Goal: Communication & Community: Answer question/provide support

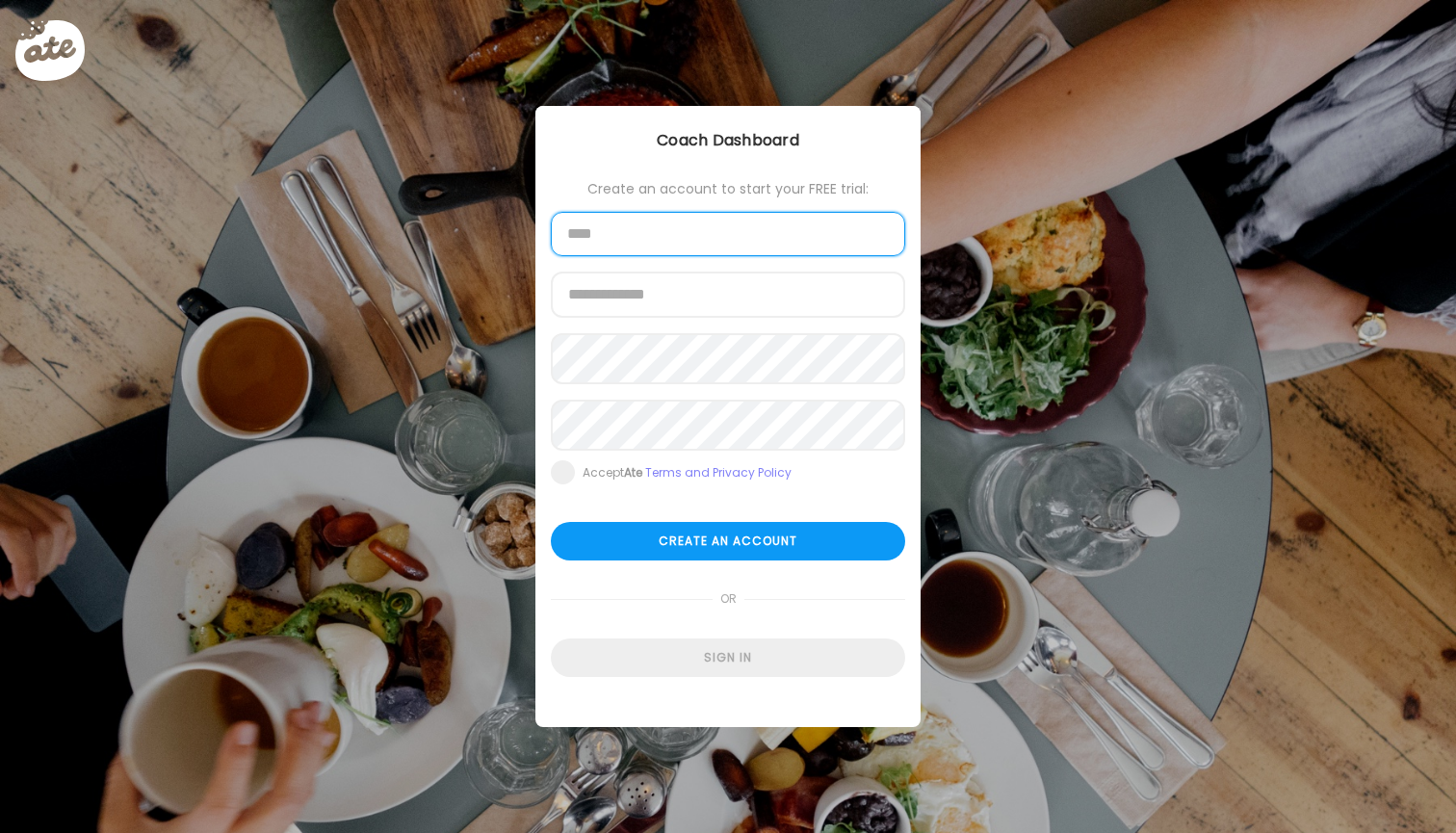
type input "*"
type input "*********"
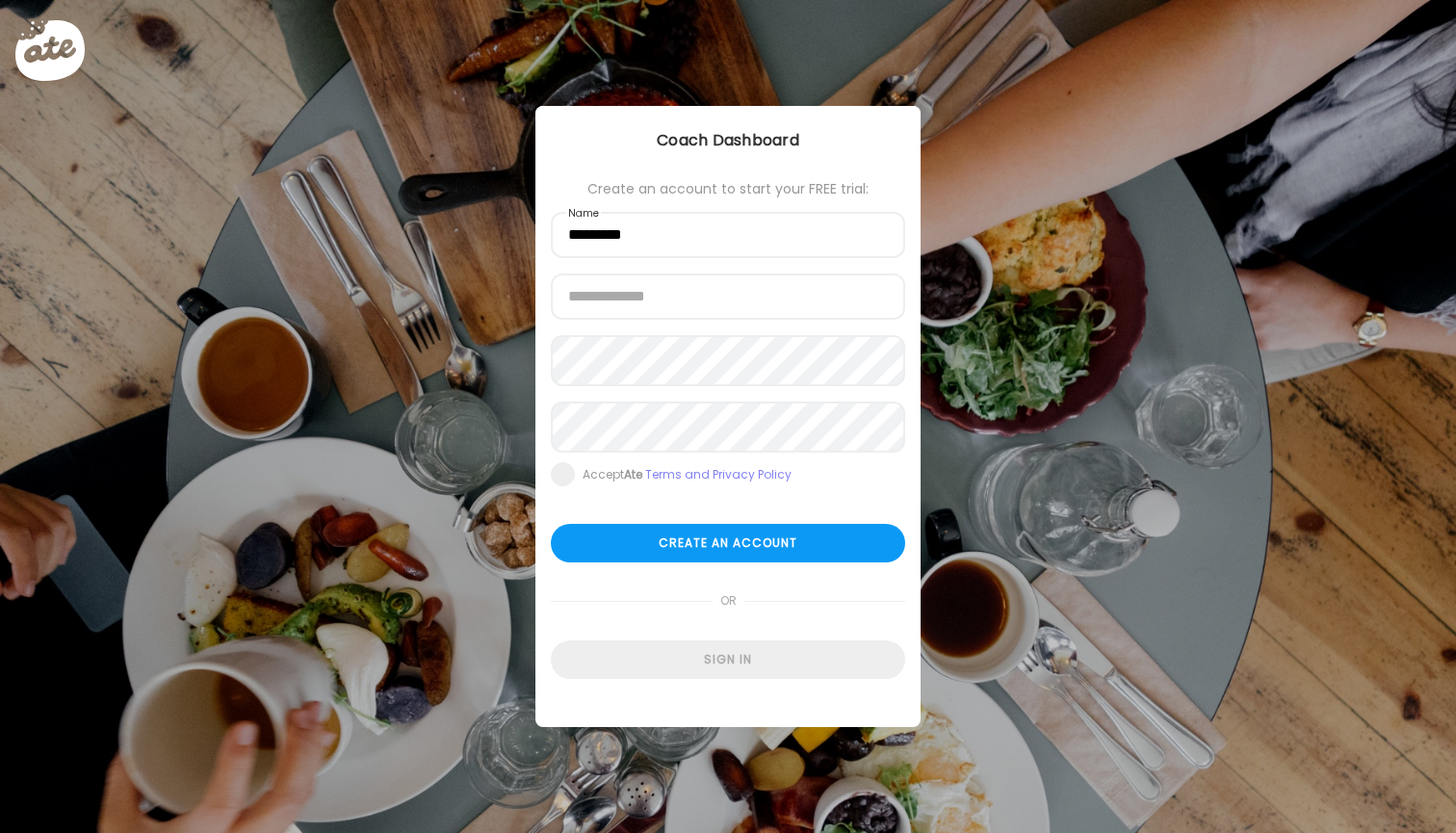
click at [811, 643] on form "Create an account to start your FREE trial: Name ********* Email address Passwo…" at bounding box center [728, 430] width 355 height 498
click at [799, 689] on div "Create an account to start your FREE trial: Name ********* Email address Passwo…" at bounding box center [728, 412] width 385 height 612
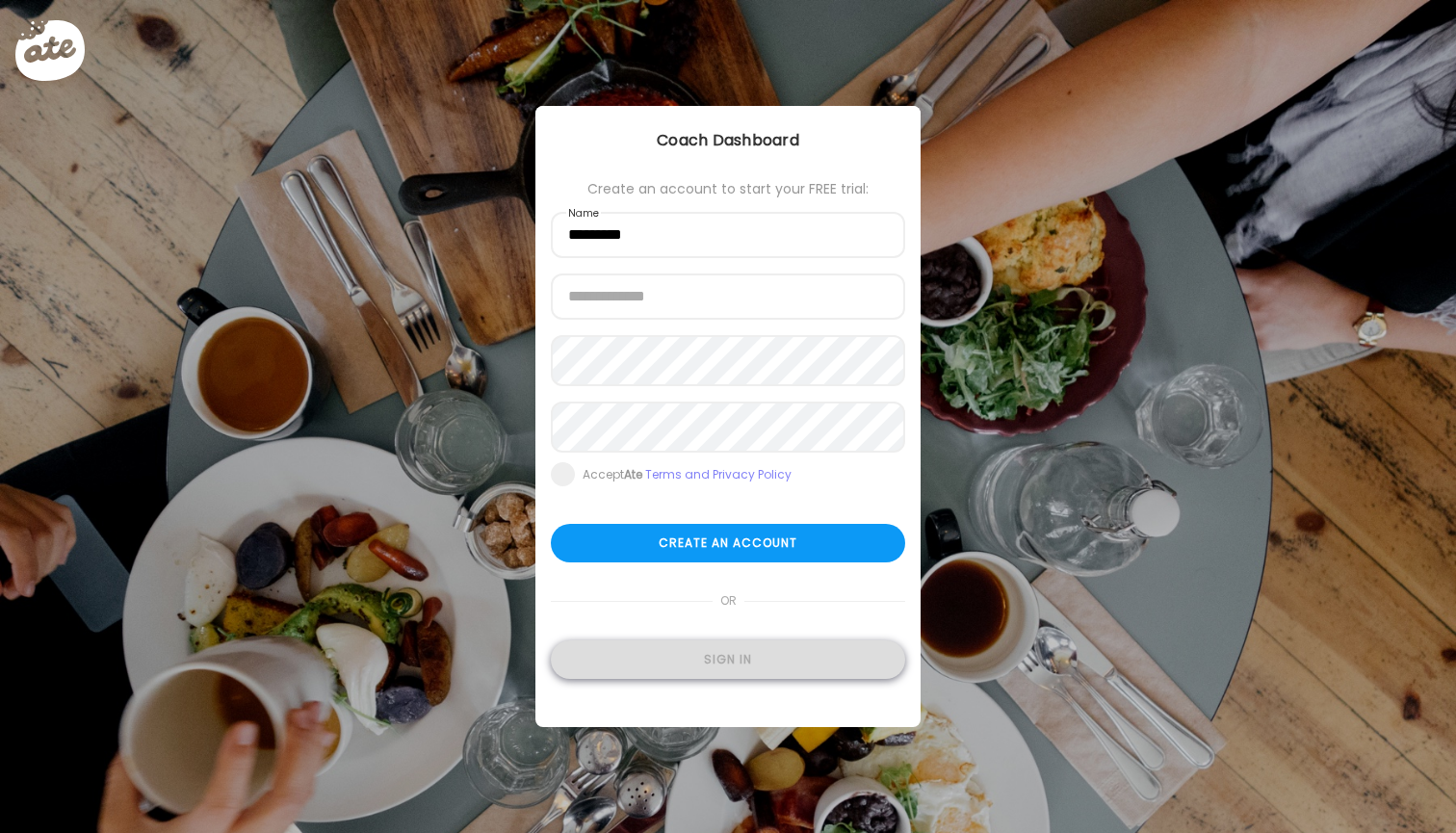
click at [793, 677] on div "Sign in" at bounding box center [728, 659] width 355 height 38
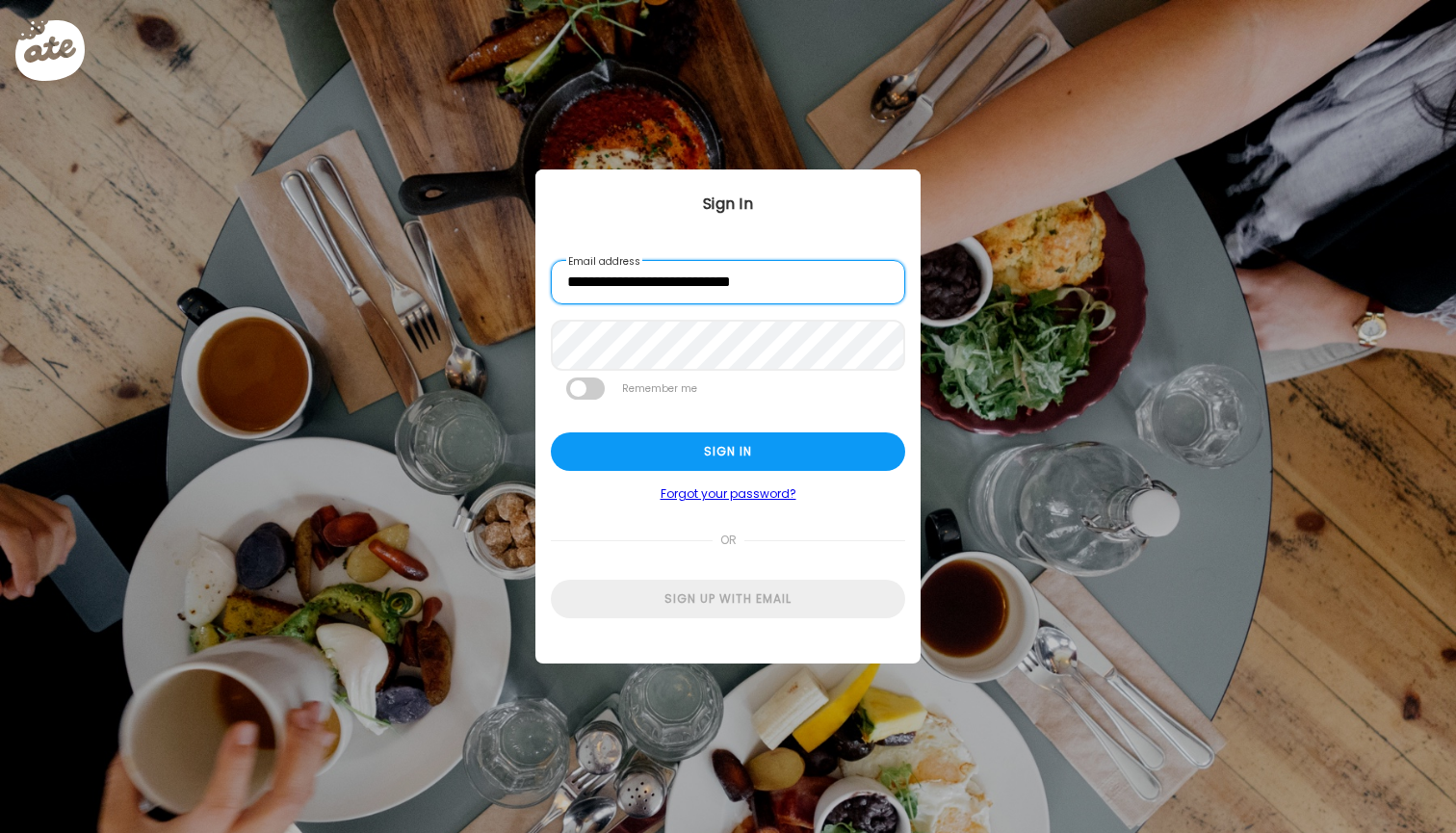
type input "**********"
click at [661, 458] on div "Sign in" at bounding box center [728, 451] width 355 height 38
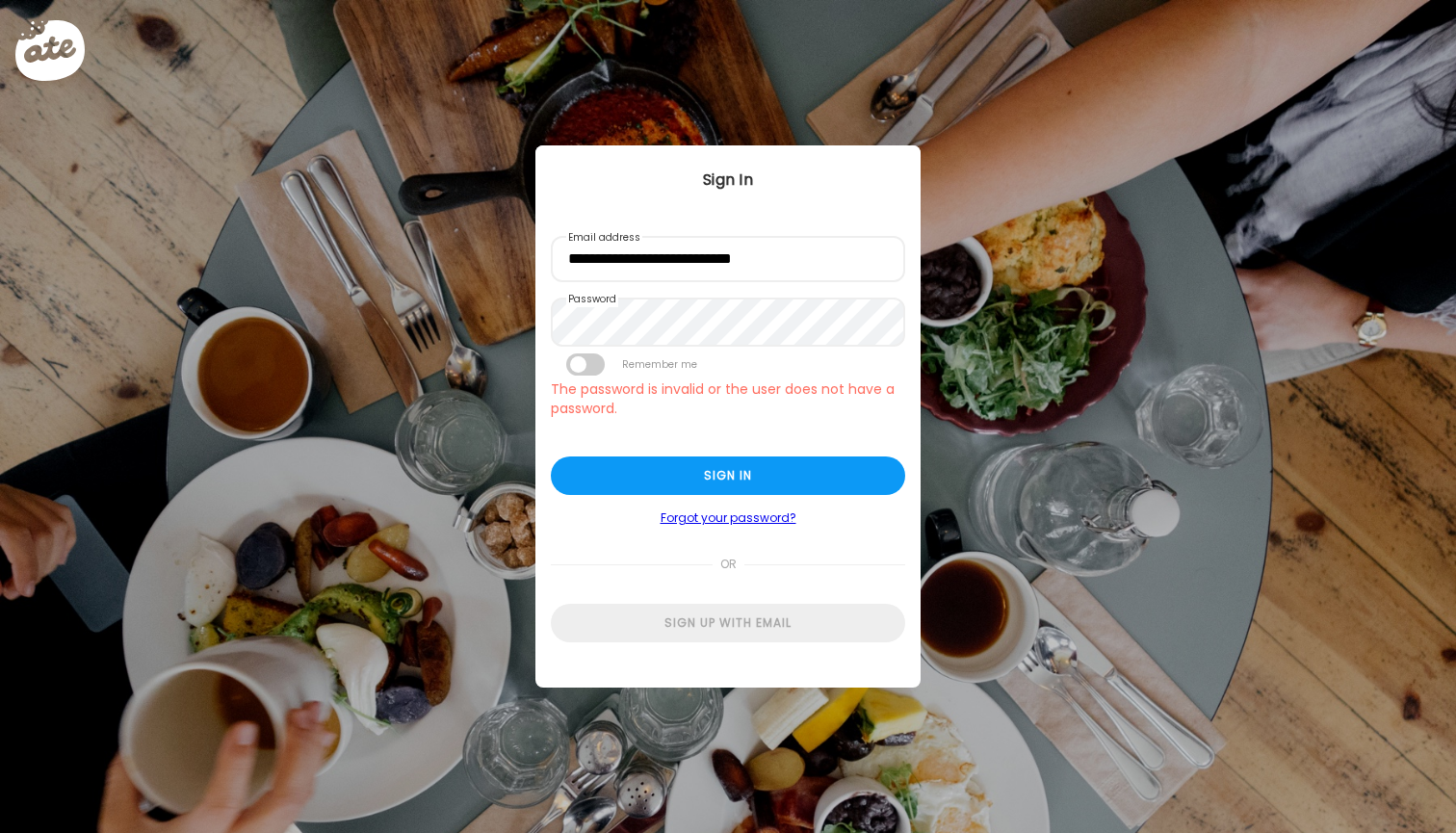
click at [664, 502] on form "**********" at bounding box center [728, 439] width 355 height 406
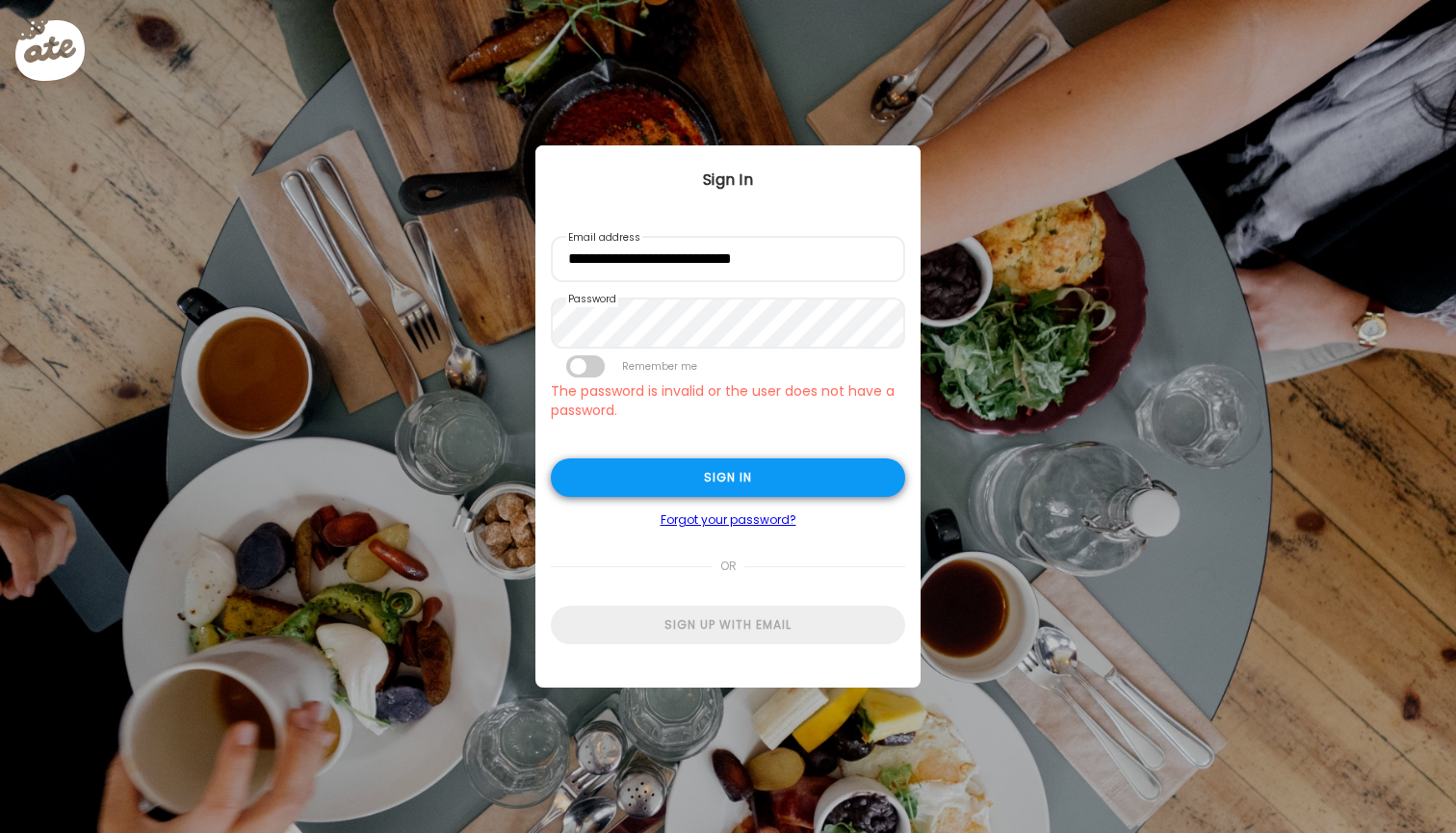
click at [662, 492] on div "Sign in" at bounding box center [728, 477] width 355 height 38
type input "**********"
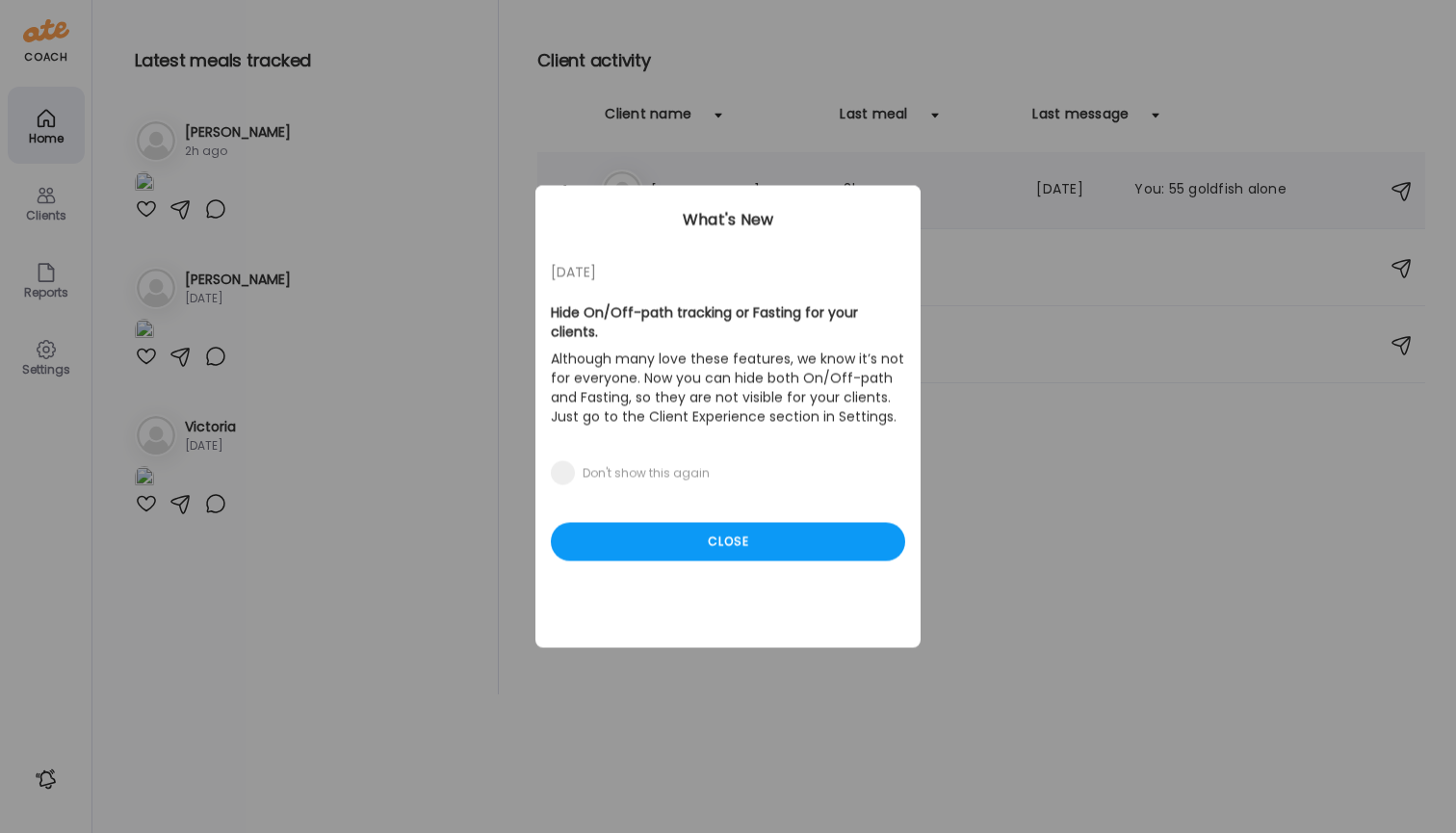
click at [645, 24] on body "Customize your cookie preferences We respect your right to privacy. You can cho…" at bounding box center [728, 12] width 1456 height 24
click at [647, 550] on div "Close" at bounding box center [728, 542] width 355 height 38
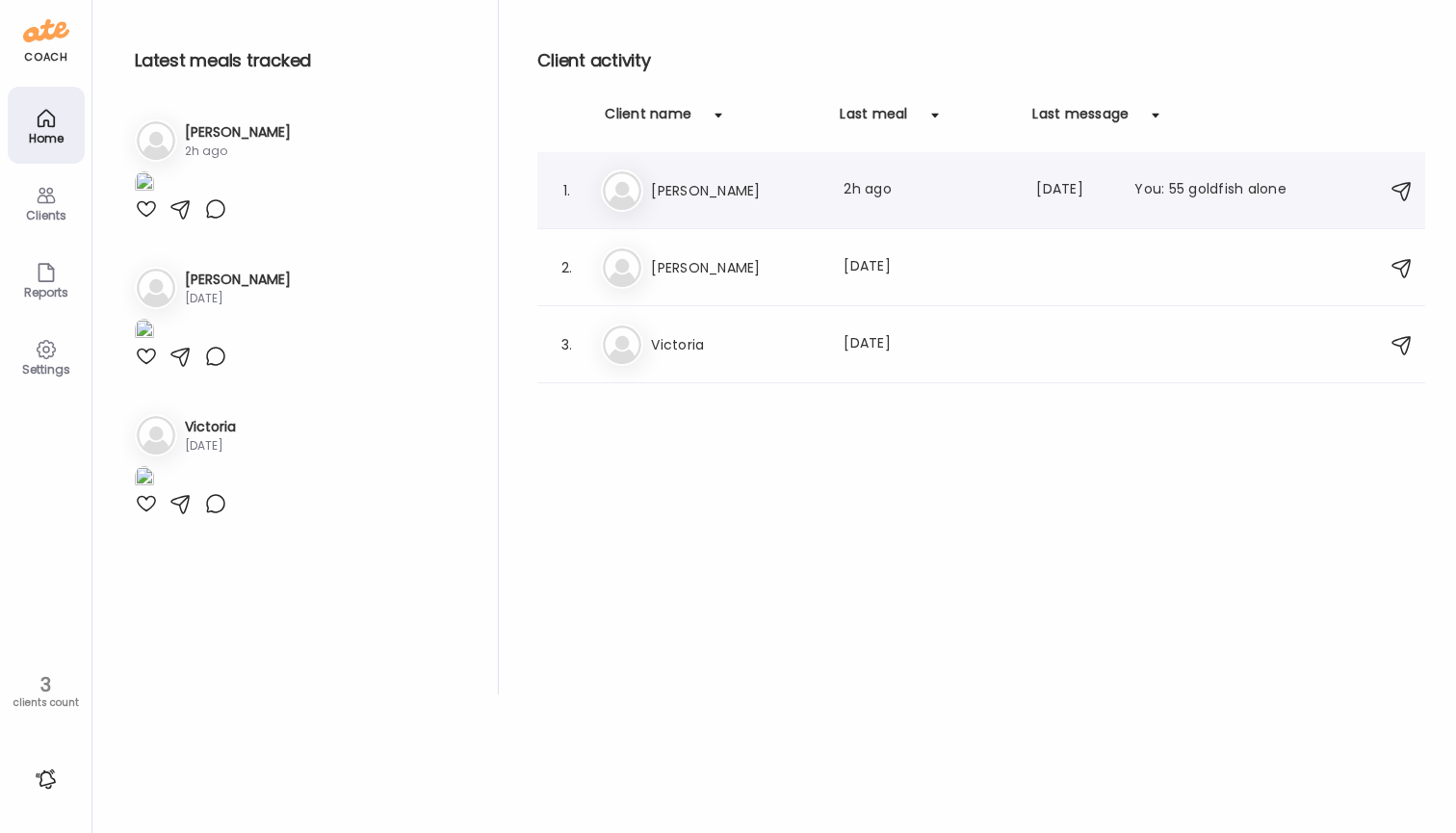
click at [786, 202] on h3 "[PERSON_NAME]" at bounding box center [735, 191] width 169 height 24
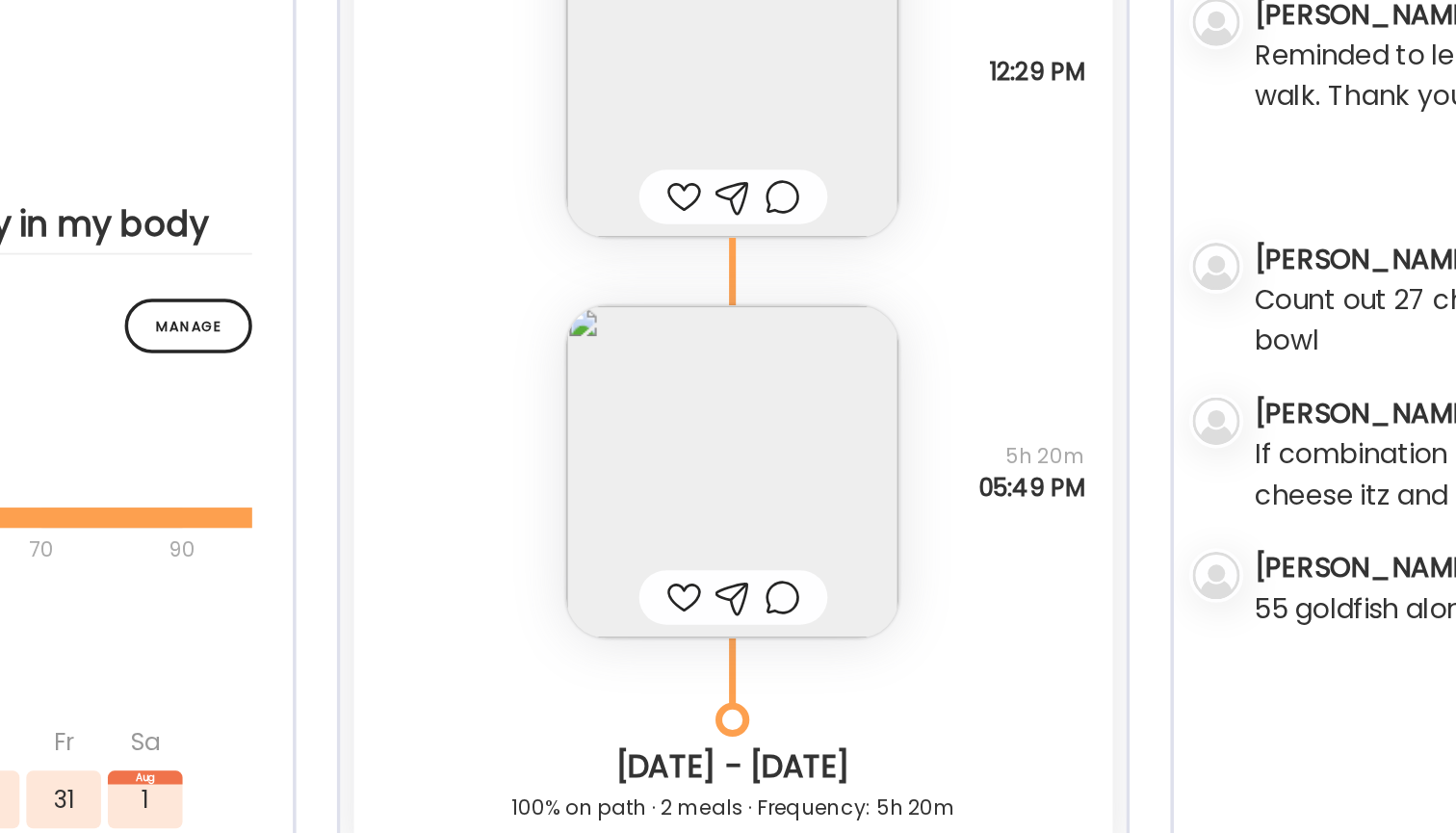
scroll to position [16619, 0]
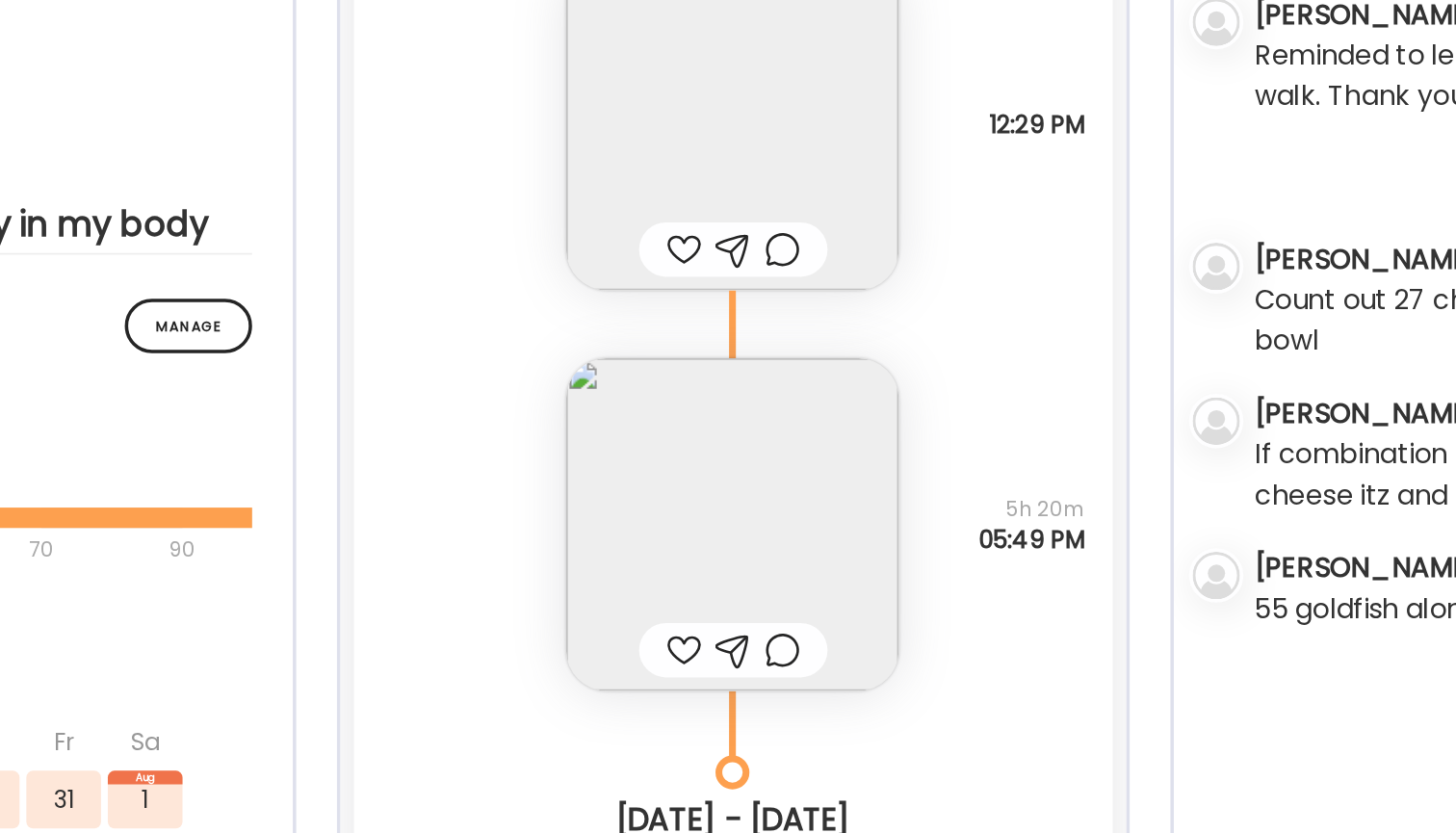
click at [634, 414] on img at bounding box center [728, 508] width 189 height 189
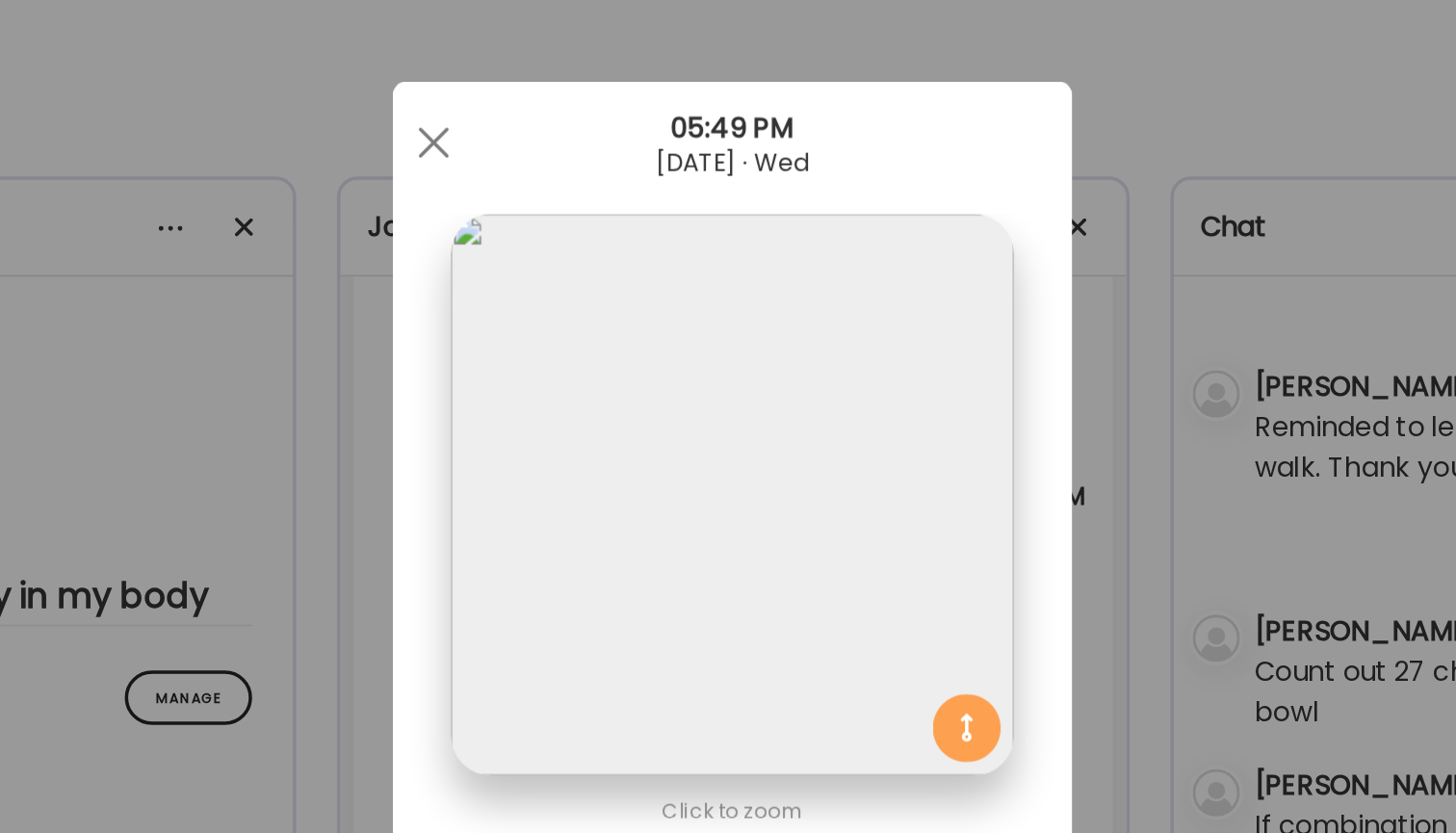
scroll to position [0, 0]
click at [540, 81] on div at bounding box center [558, 81] width 38 height 38
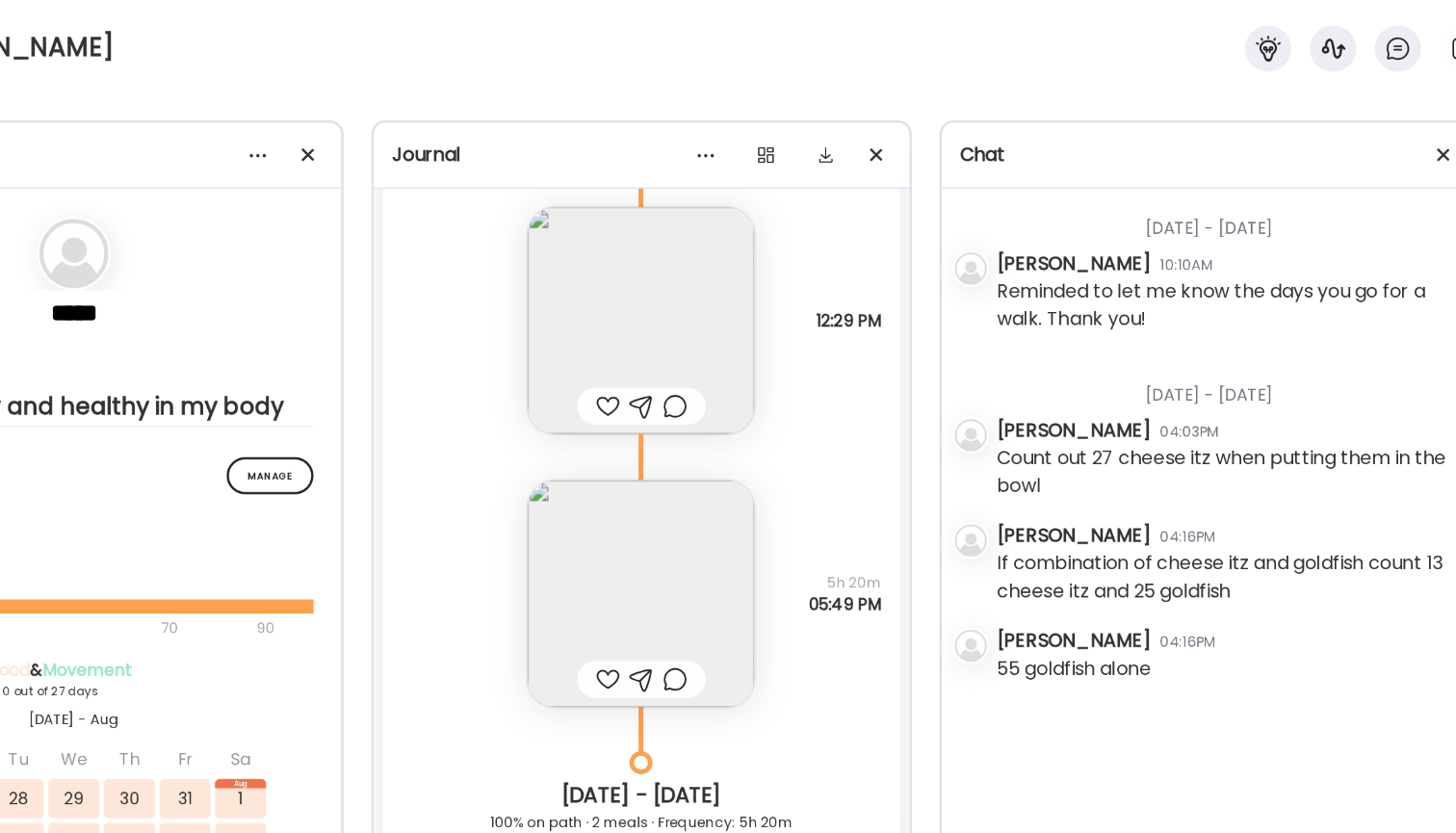
scroll to position [16647, 0]
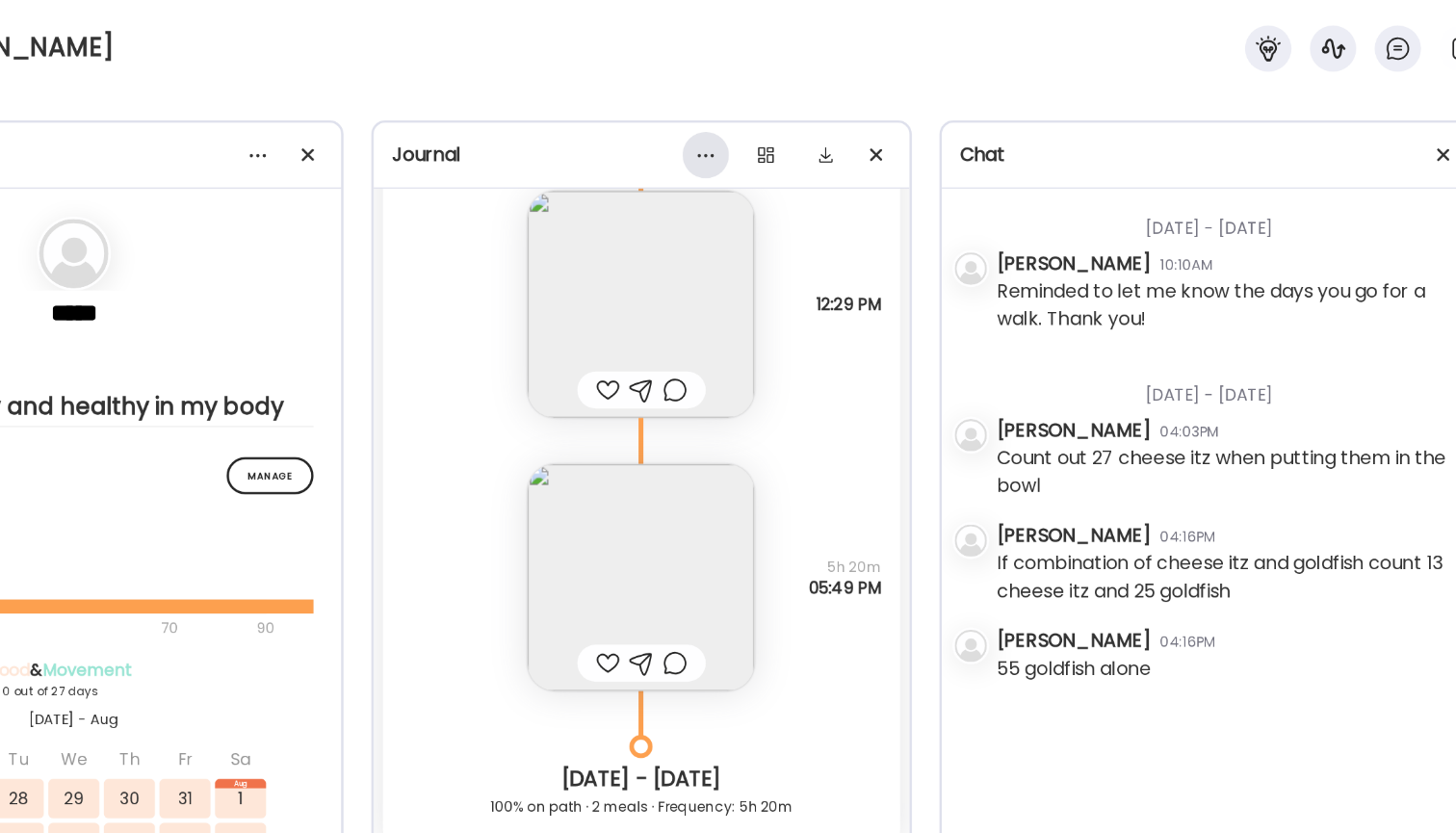
click at [763, 134] on div at bounding box center [782, 129] width 38 height 38
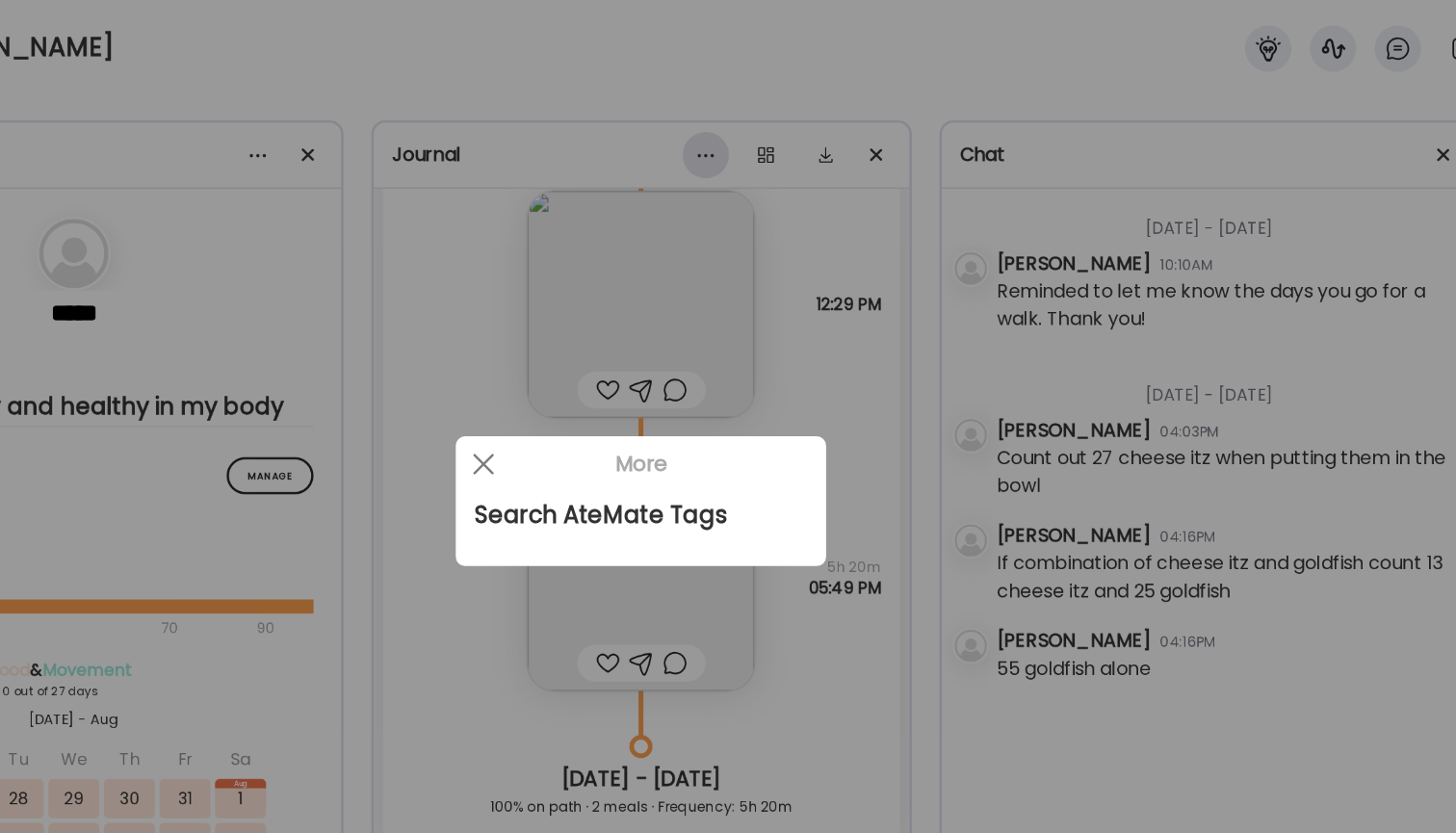
click at [595, 134] on div at bounding box center [728, 416] width 1456 height 833
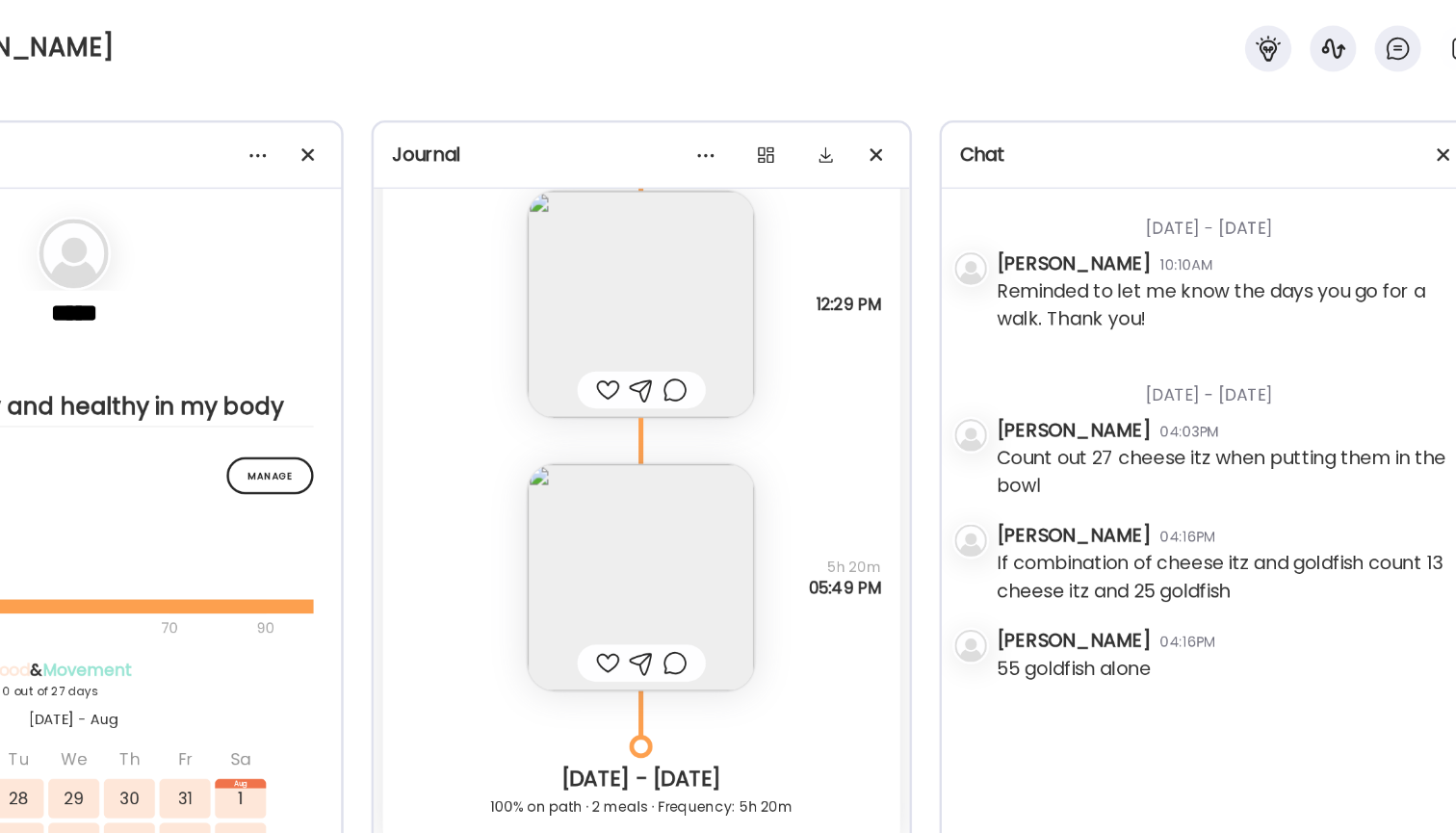
click at [632, 136] on div at bounding box center [728, 416] width 1456 height 833
click at [813, 134] on div at bounding box center [832, 129] width 38 height 38
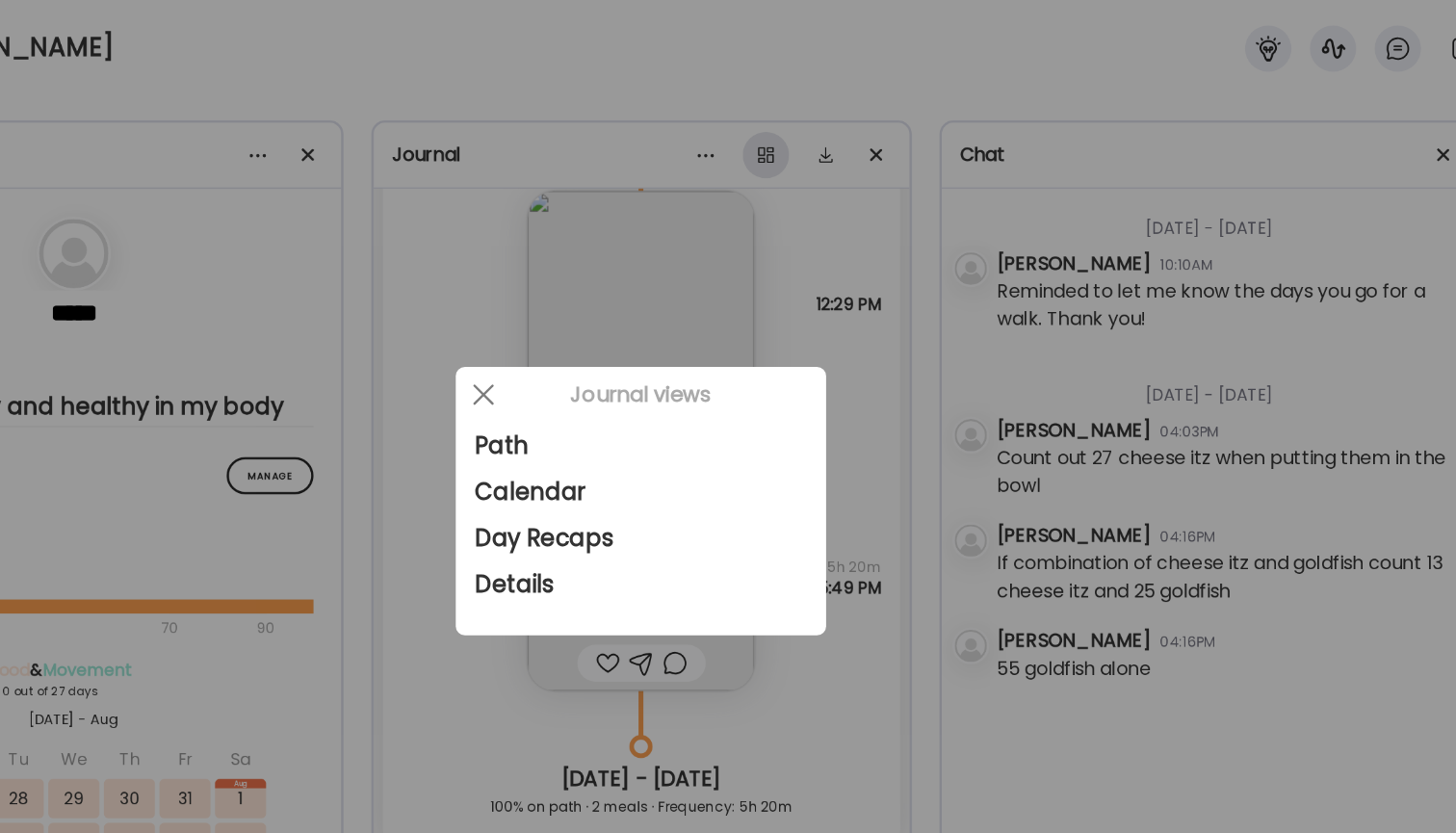
click at [637, 134] on div at bounding box center [728, 416] width 1456 height 833
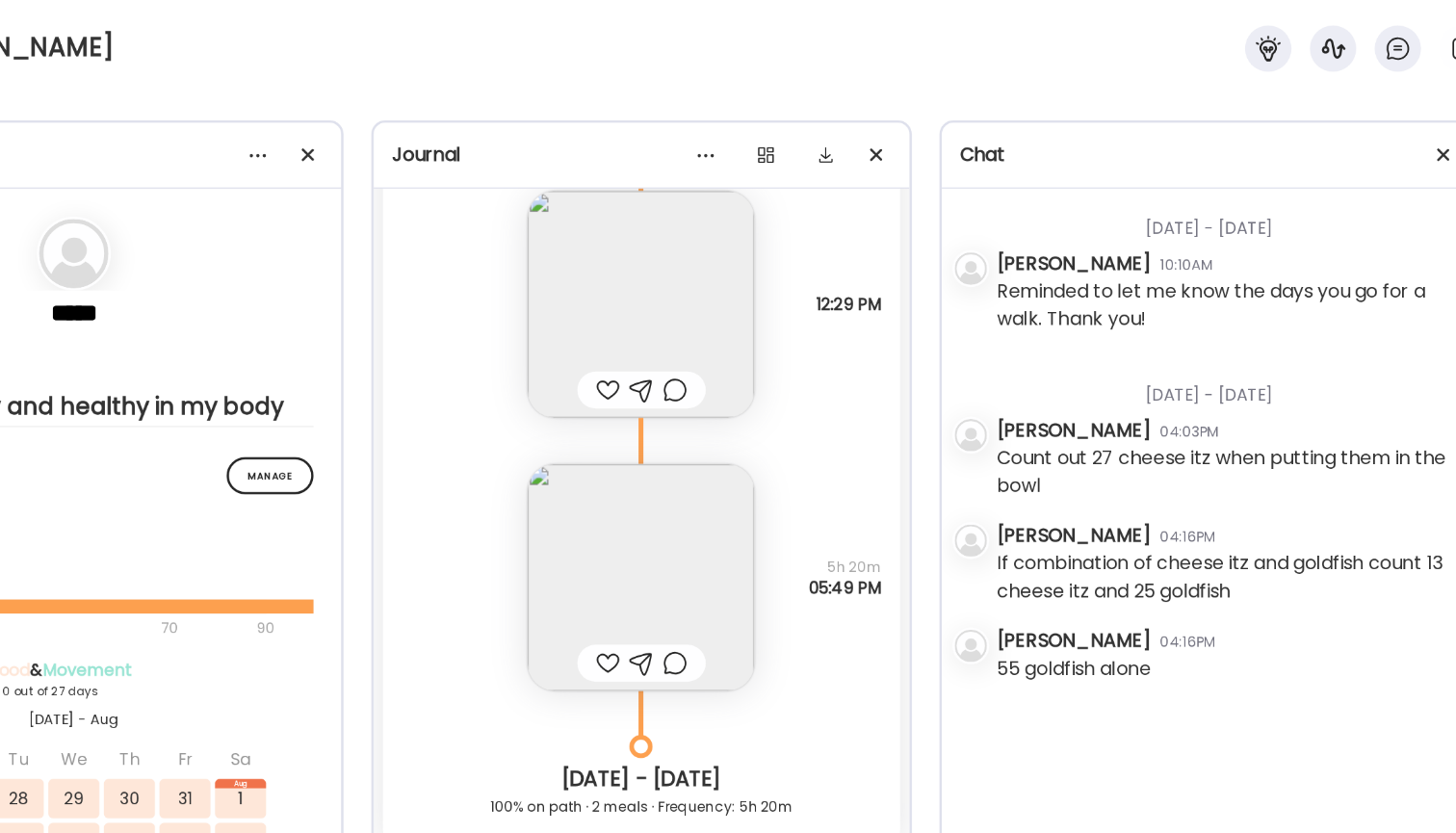
click at [691, 24] on body "Customize your cookie preferences We respect your right to privacy. You can cho…" at bounding box center [728, 12] width 1456 height 24
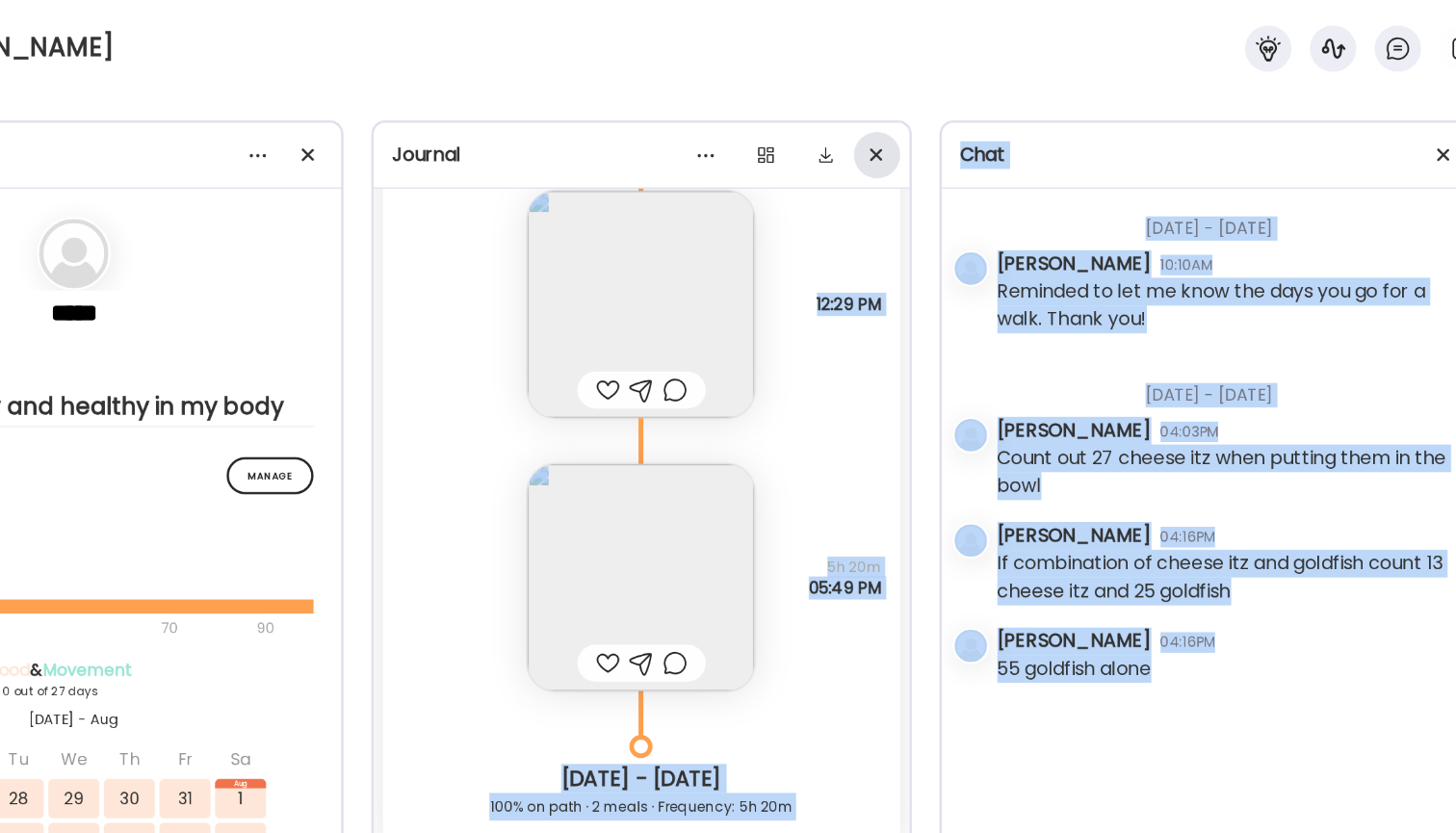
click at [918, 129] on span at bounding box center [923, 128] width 11 height 11
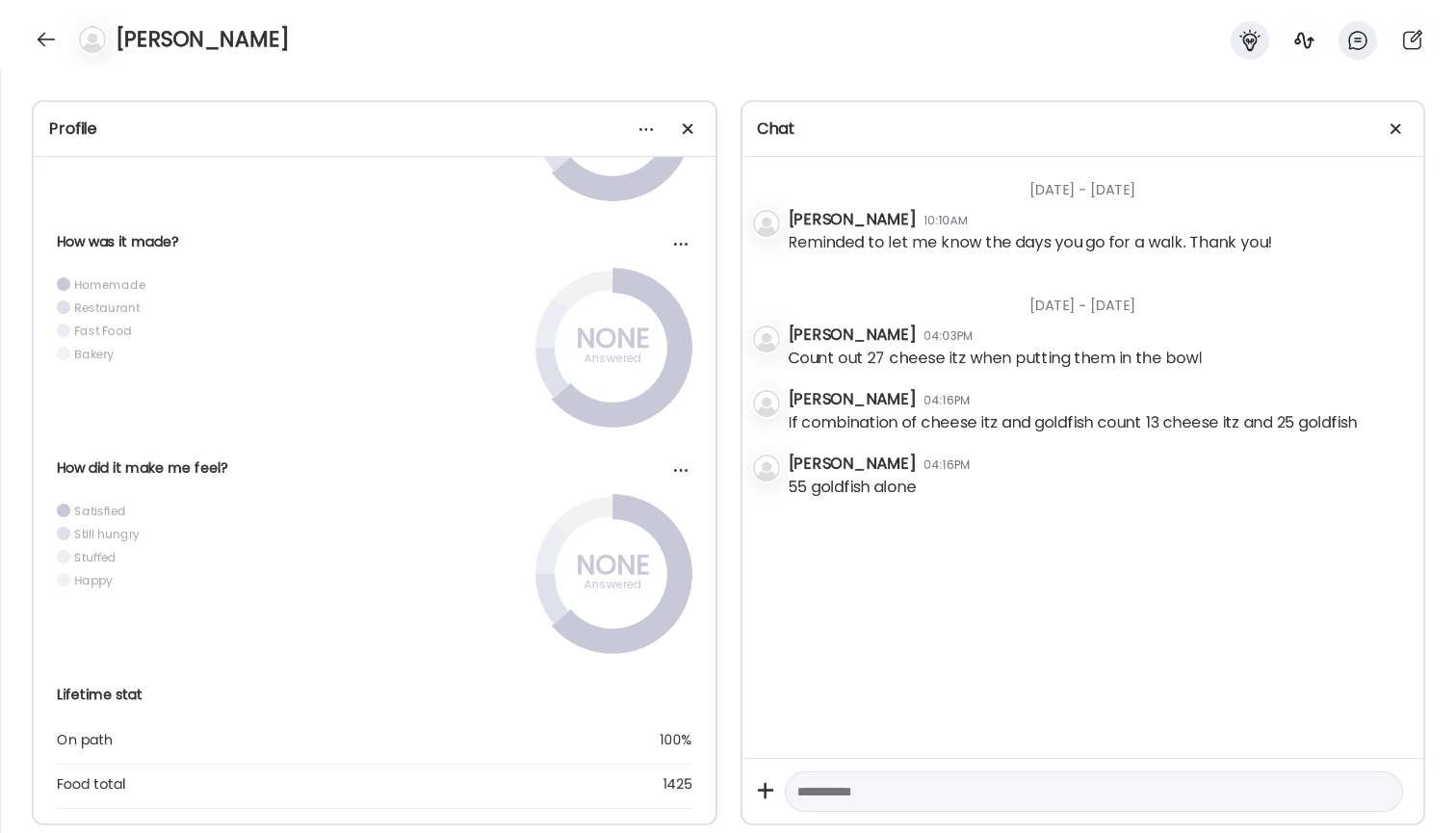
scroll to position [1766, 0]
click at [44, 43] on div at bounding box center [45, 38] width 30 height 30
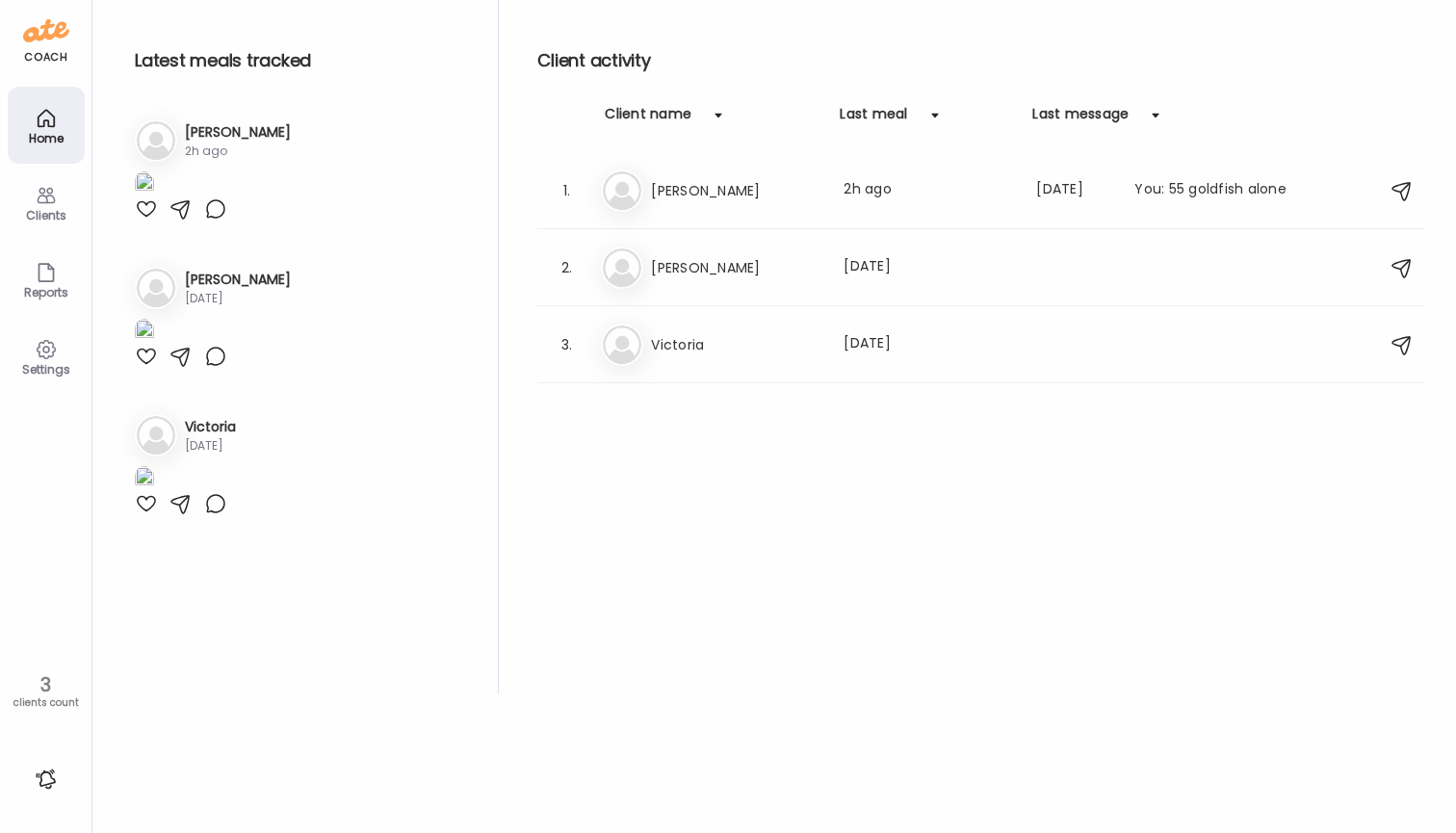
click at [60, 355] on div "Settings" at bounding box center [46, 356] width 77 height 77
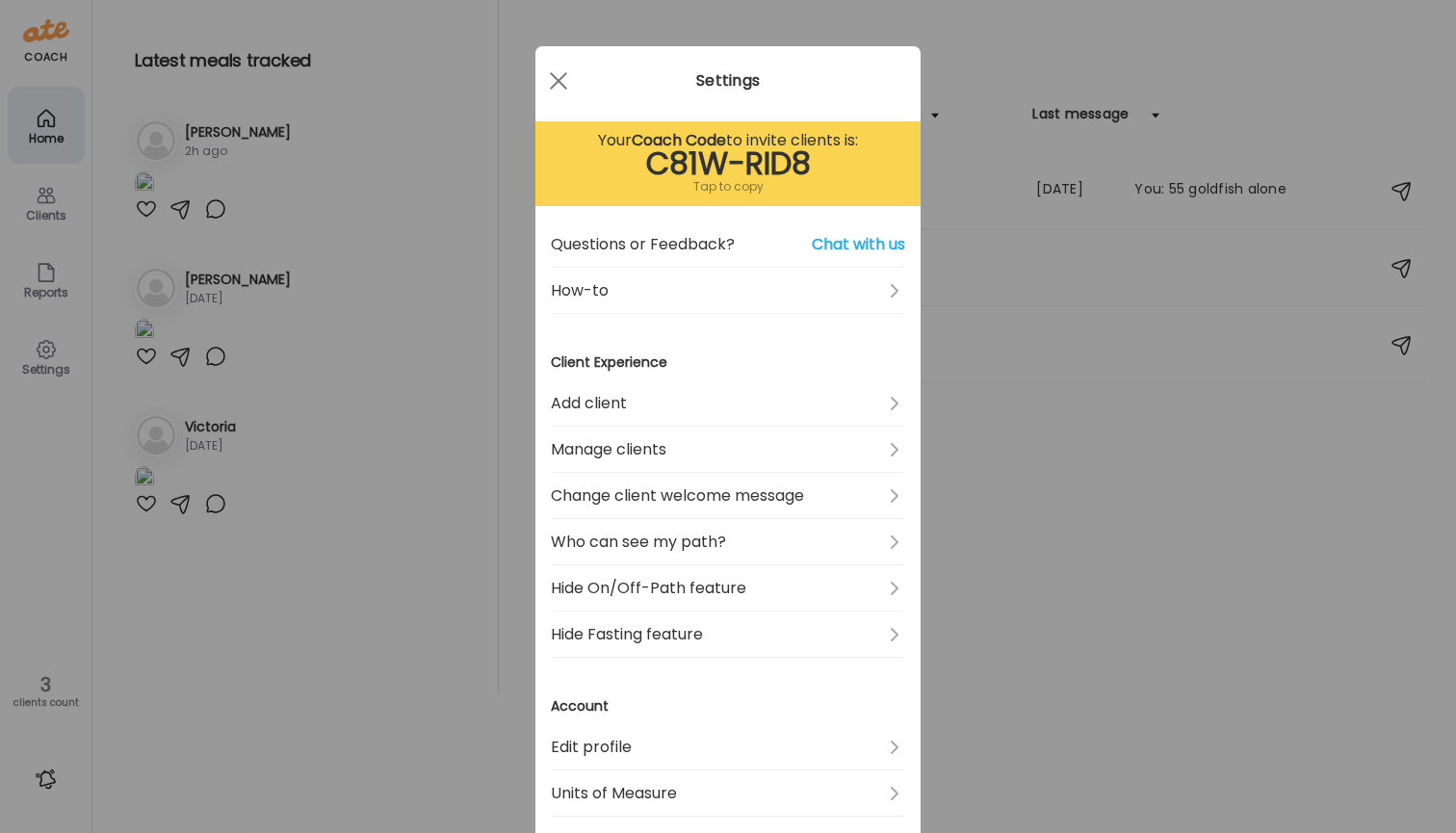
scroll to position [0, 0]
click at [637, 412] on link "Add client" at bounding box center [728, 403] width 355 height 46
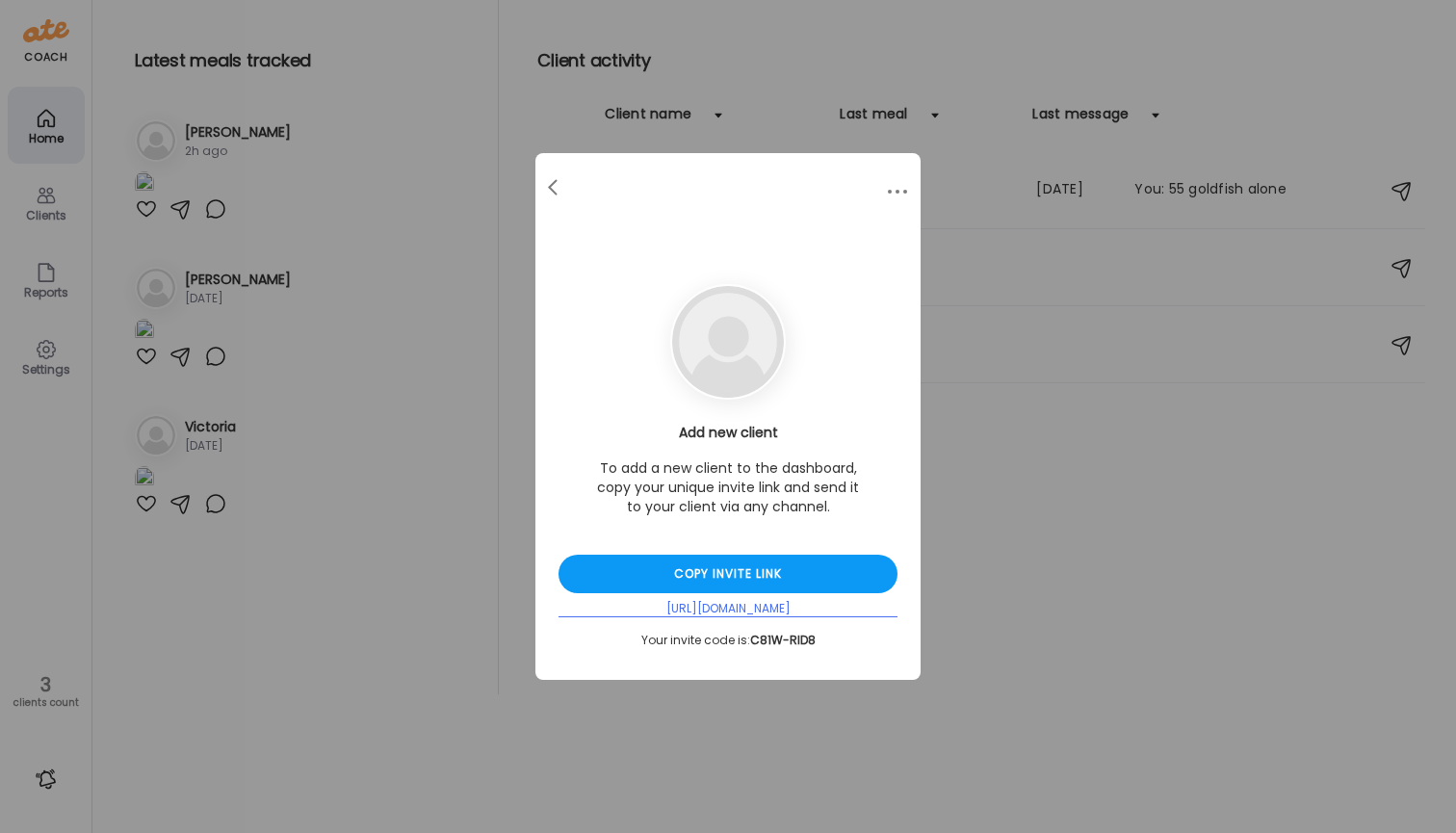
drag, startPoint x: 843, startPoint y: 609, endPoint x: 637, endPoint y: 608, distance: 206.0
click at [637, 608] on div "[URL][DOMAIN_NAME]" at bounding box center [728, 609] width 339 height 17
click at [649, 566] on div "Copy invite link" at bounding box center [728, 573] width 339 height 38
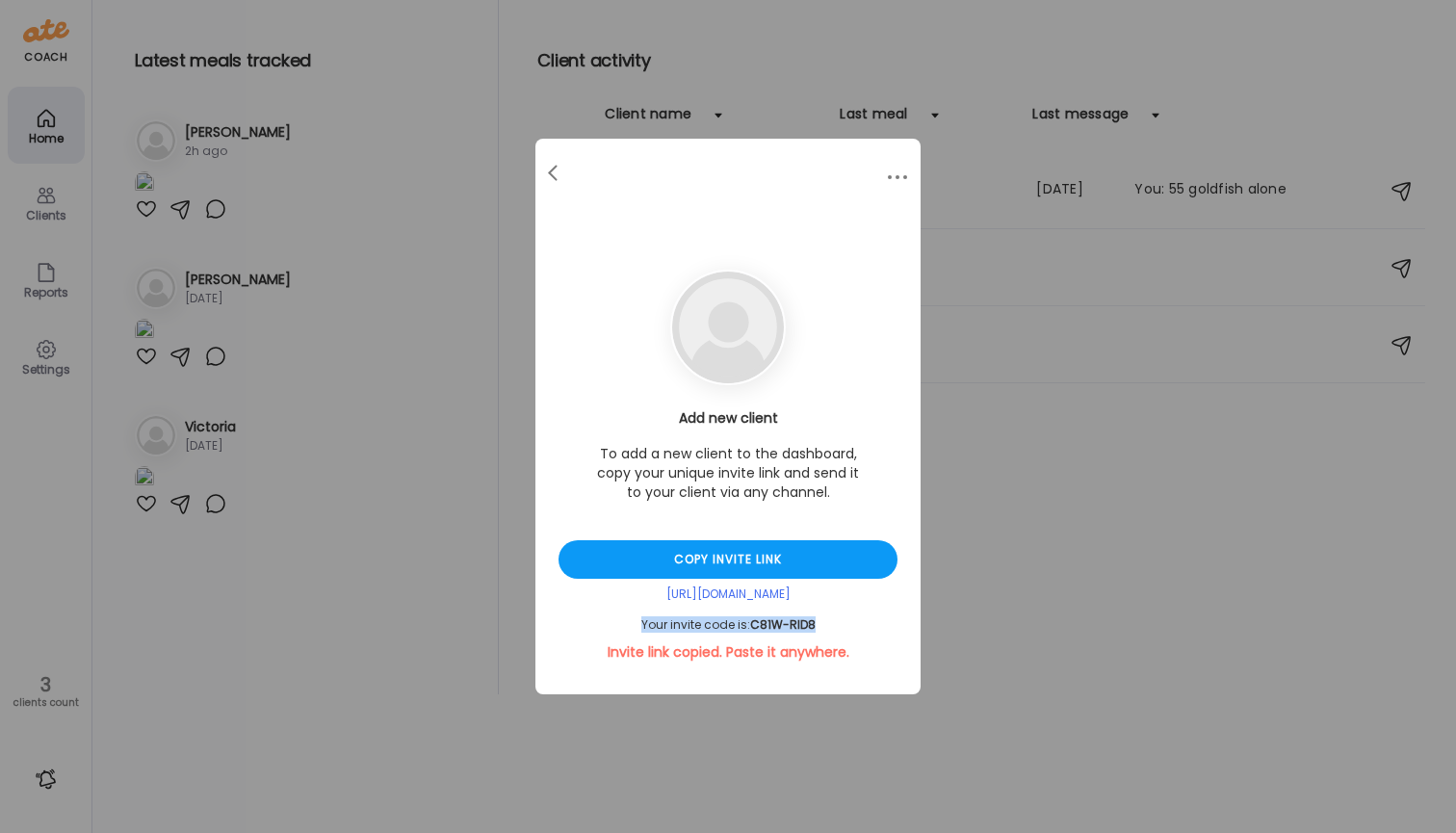
drag, startPoint x: 827, startPoint y: 625, endPoint x: 586, endPoint y: 625, distance: 241.0
click at [586, 625] on div "Your invite code is: C81W-RID8" at bounding box center [728, 625] width 339 height 16
copy div "Your invite code is: C81W-RID8"
click at [930, 314] on div "Ate Coach Dashboard Wahoo! It’s official Take a moment to set up your Coach Pro…" at bounding box center [728, 416] width 1456 height 833
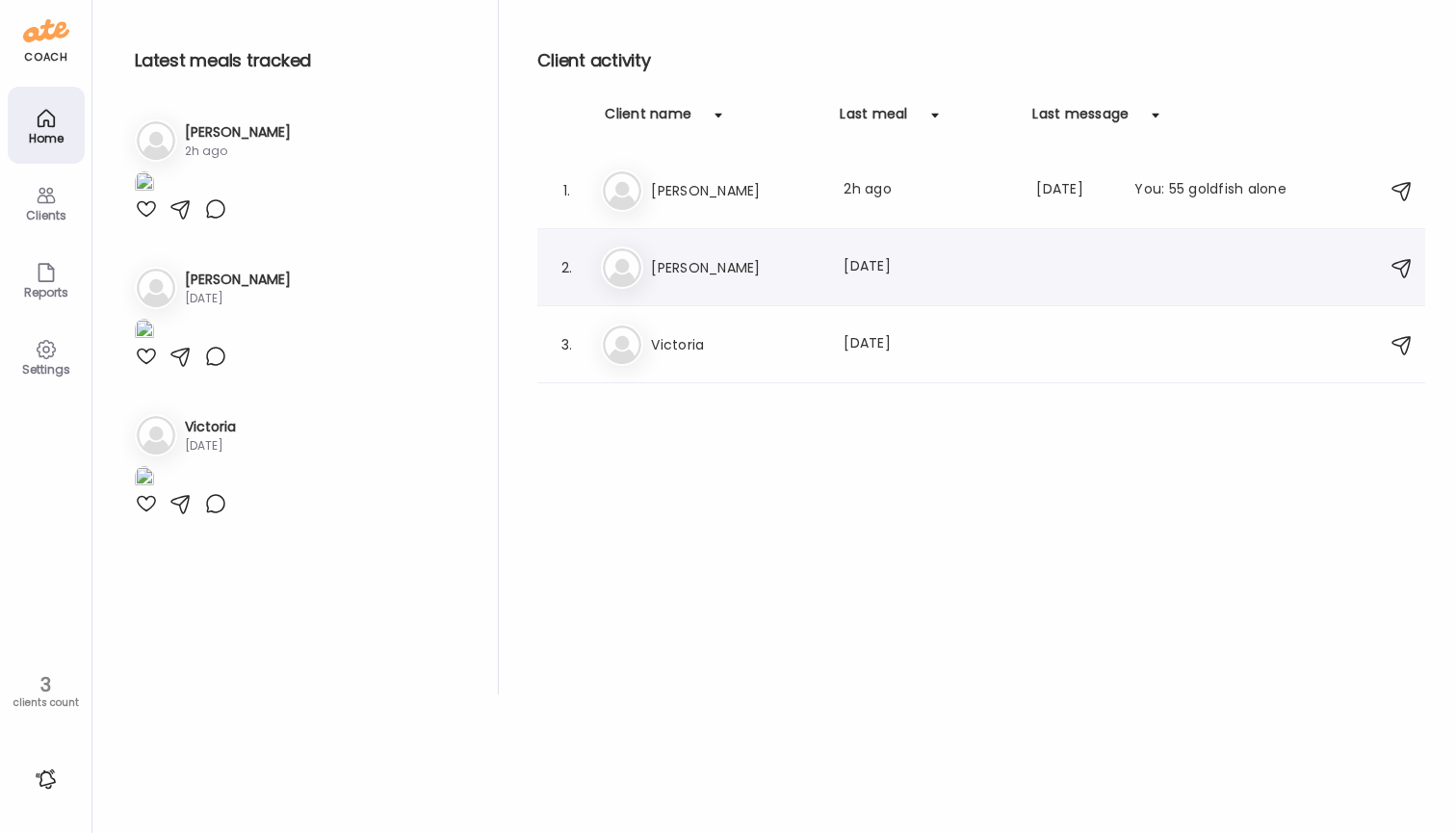
click at [965, 266] on div "Last meal: [DATE]" at bounding box center [928, 268] width 169 height 24
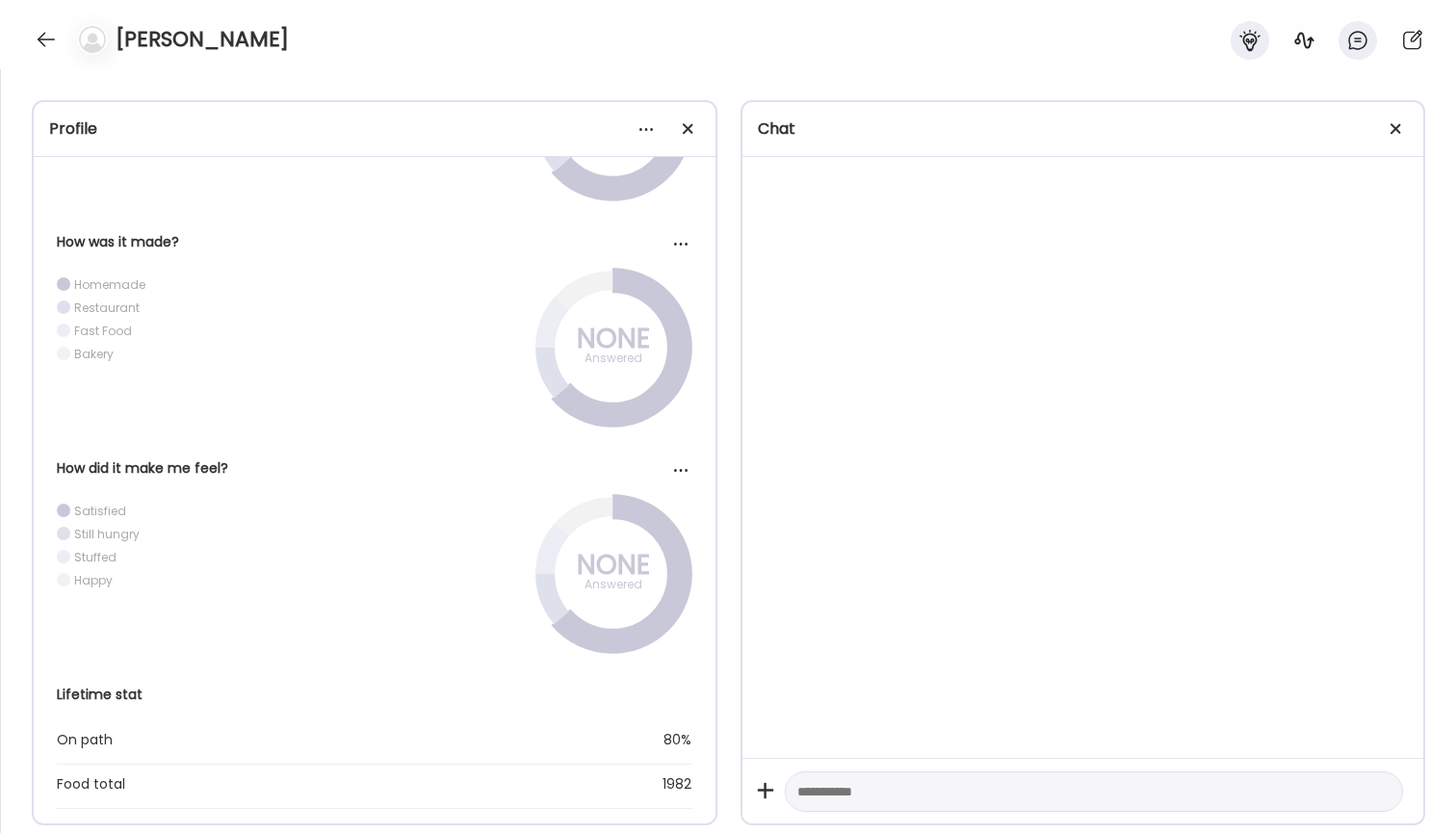
scroll to position [469, 0]
click at [649, 121] on div at bounding box center [646, 129] width 38 height 38
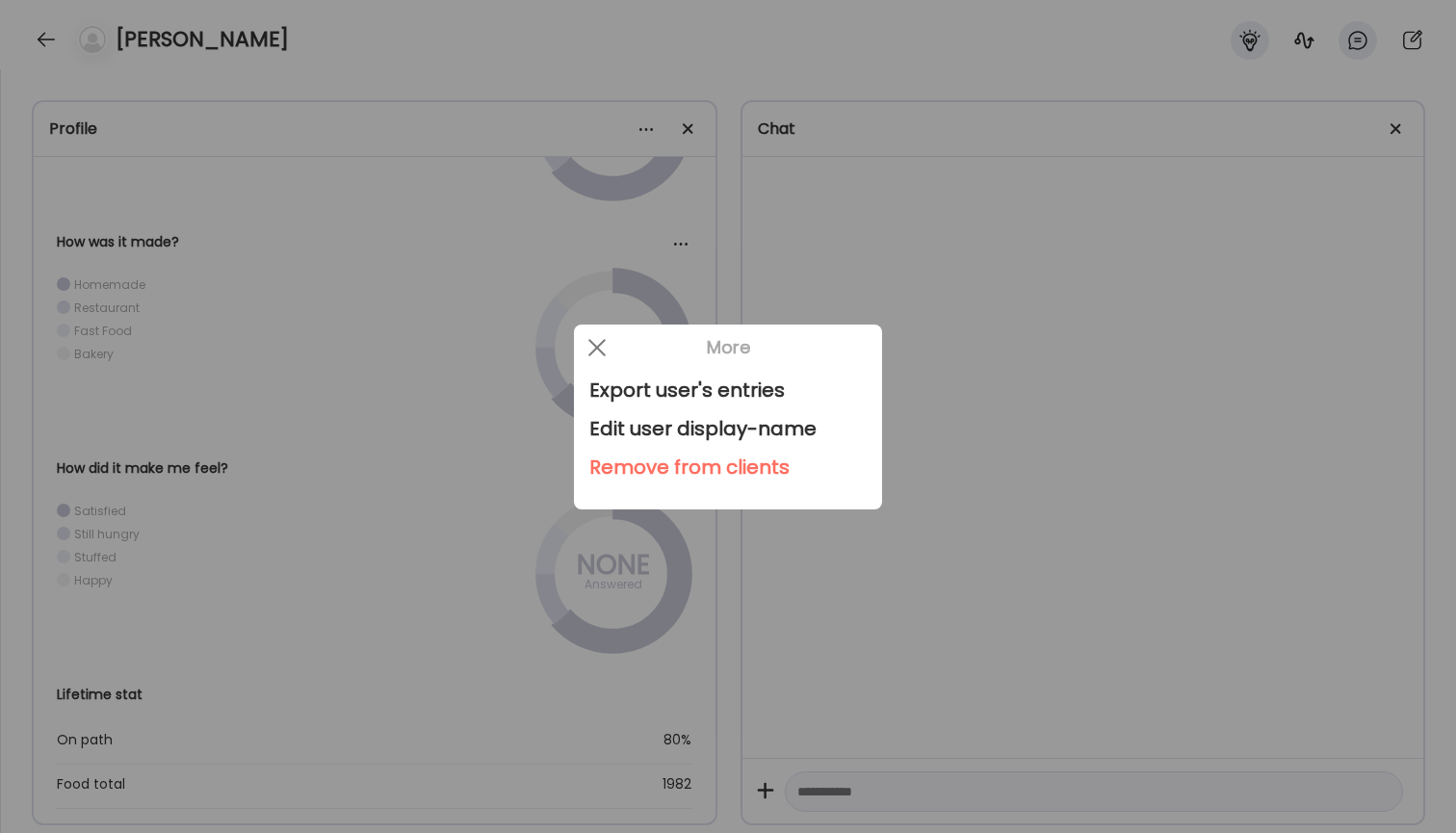
click at [647, 466] on div "Remove from clients" at bounding box center [728, 467] width 277 height 38
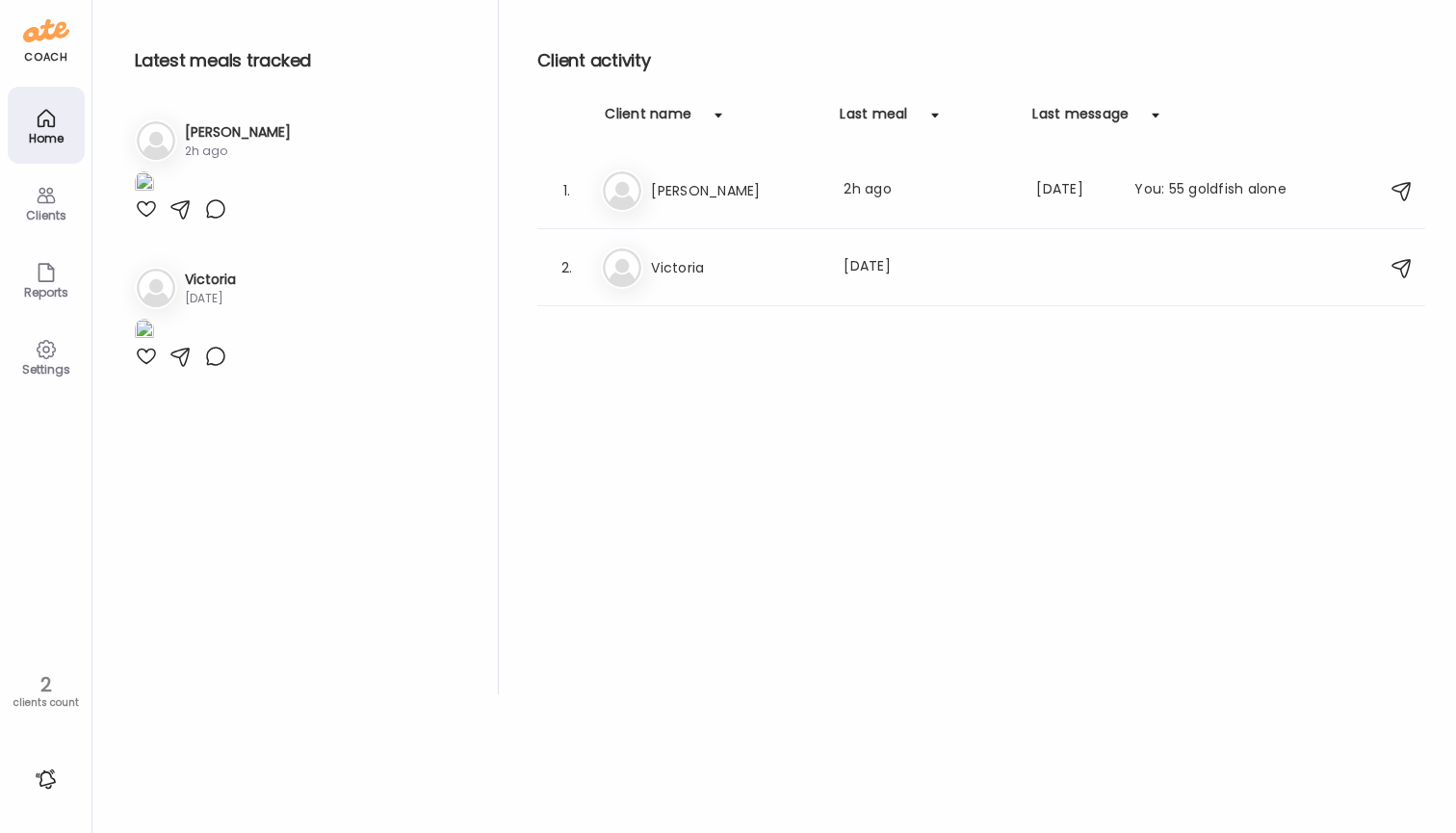
click at [41, 4] on div "coach Home Clients Coaches Teams Reports Settings 2 clients count" at bounding box center [46, 416] width 92 height 833
click at [39, 55] on div "coach" at bounding box center [45, 57] width 43 height 17
